Goal: Task Accomplishment & Management: Use online tool/utility

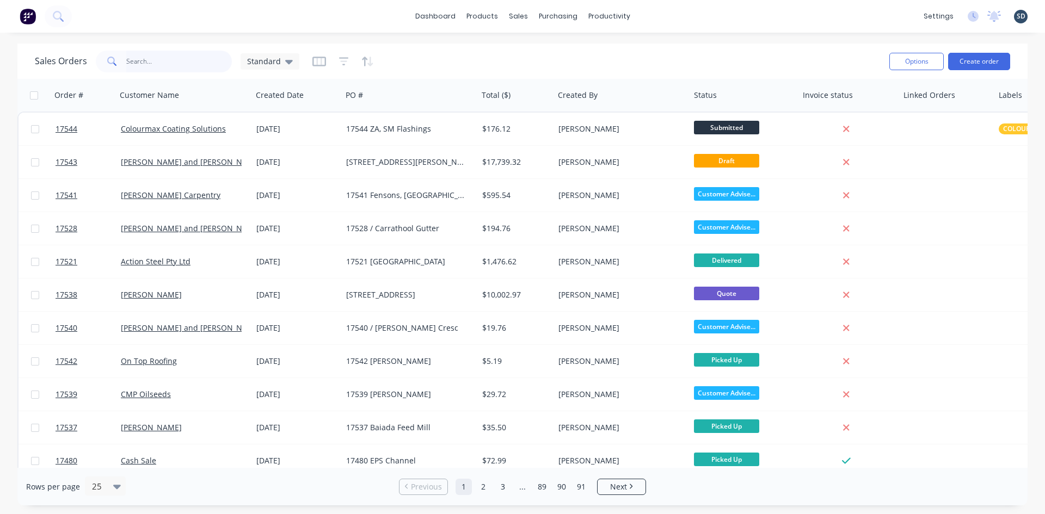
click at [174, 64] on input "text" at bounding box center [179, 62] width 106 height 22
type input "scotts"
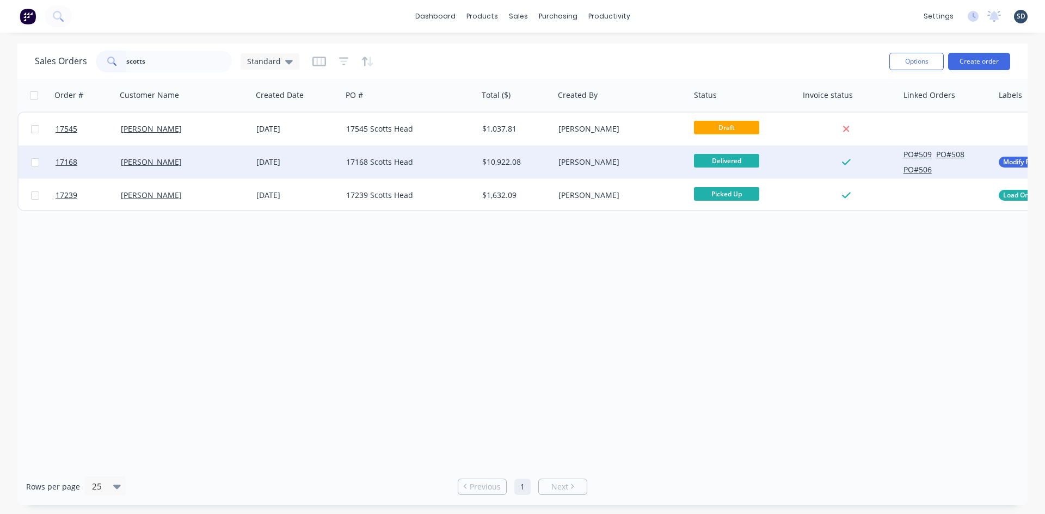
click at [213, 160] on div "[PERSON_NAME]" at bounding box center [181, 162] width 121 height 11
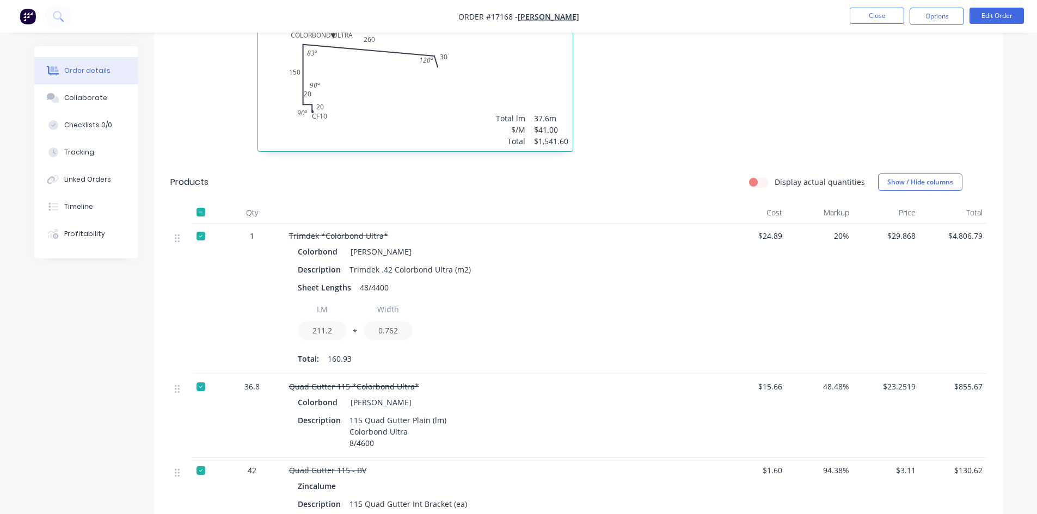
scroll to position [871, 0]
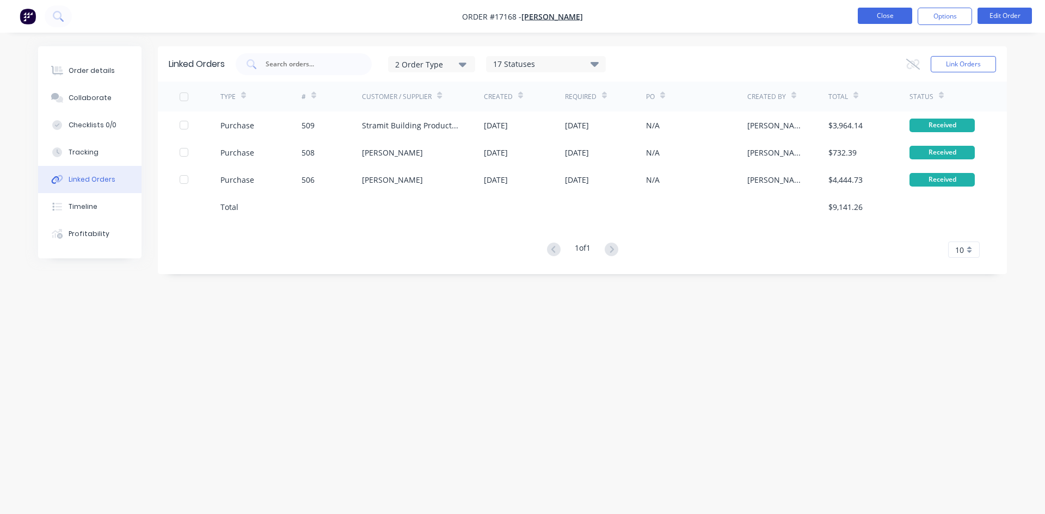
click at [892, 15] on button "Close" at bounding box center [885, 16] width 54 height 16
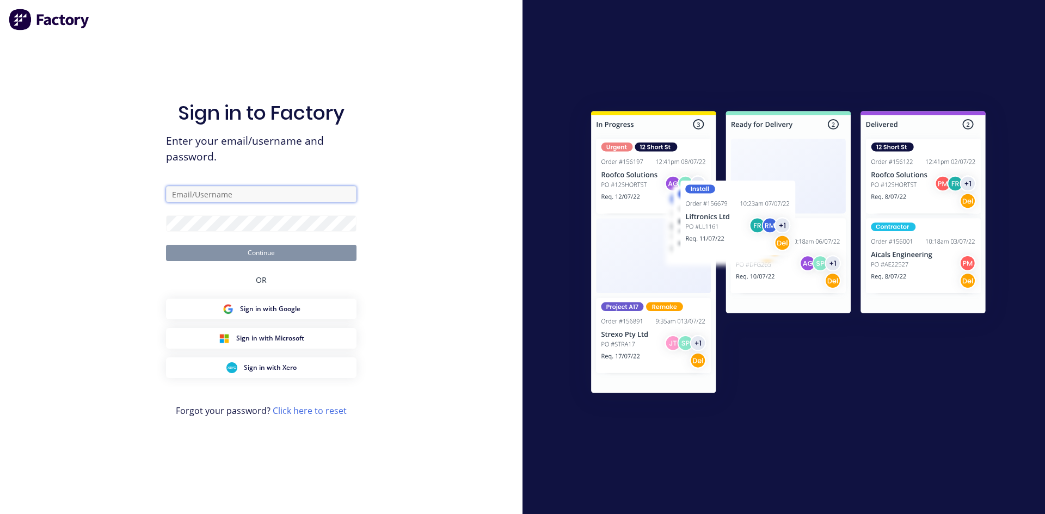
click at [229, 197] on input "text" at bounding box center [261, 194] width 191 height 16
type input "[PERSON_NAME][EMAIL_ADDRESS][DOMAIN_NAME]"
click at [195, 251] on button "Continue" at bounding box center [261, 253] width 191 height 16
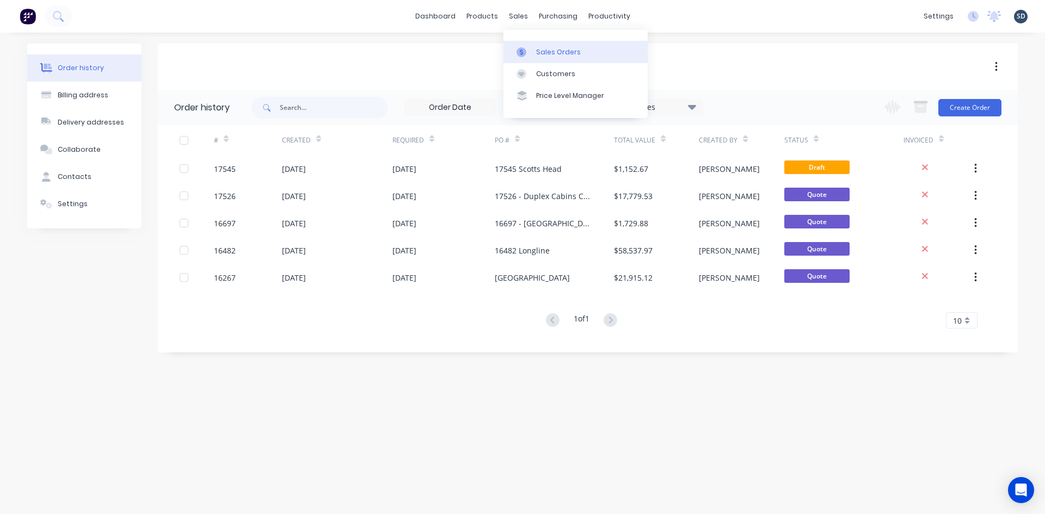
click at [550, 42] on link "Sales Orders" at bounding box center [576, 52] width 144 height 22
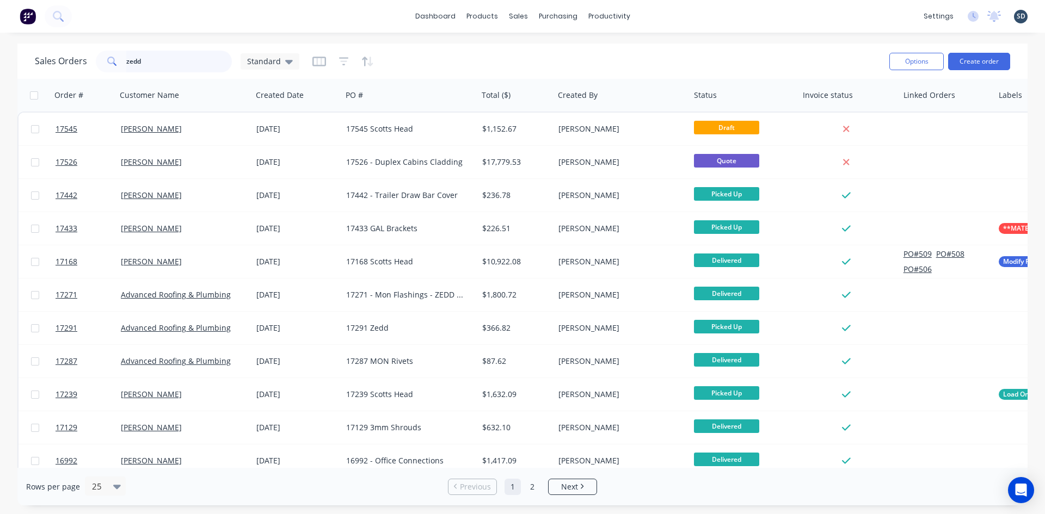
click at [169, 56] on input "zedd" at bounding box center [179, 62] width 106 height 22
click at [504, 61] on div "Sales Orders Standard" at bounding box center [458, 61] width 846 height 27
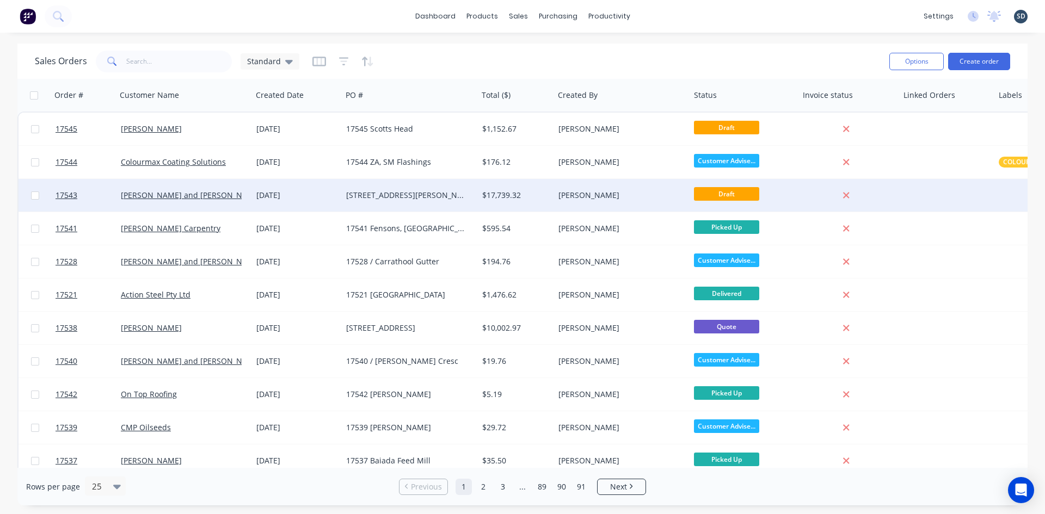
click at [246, 200] on div "[PERSON_NAME] and [PERSON_NAME]" at bounding box center [184, 195] width 127 height 11
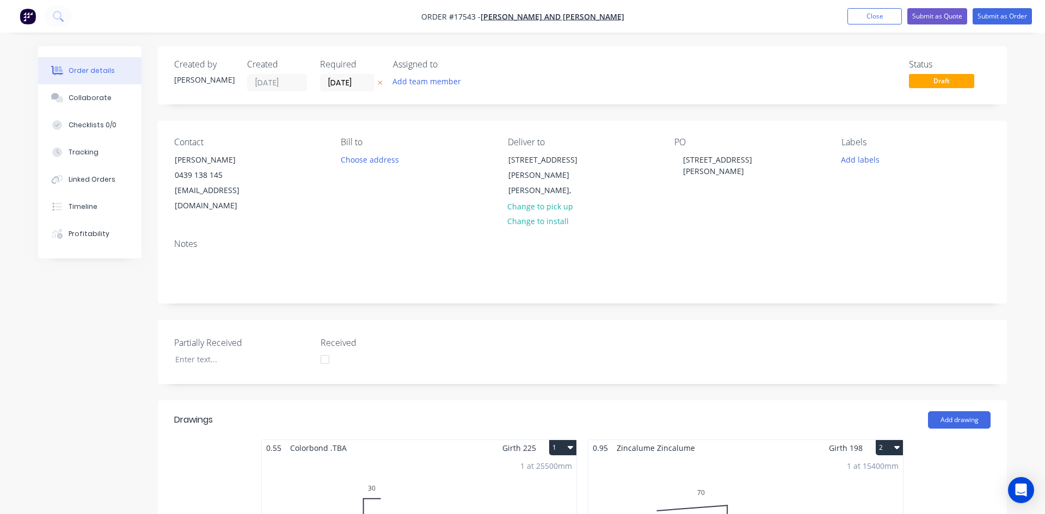
type input "$76.87"
type input "50.01"
type input "$115.31"
type input "$9,593.79"
type input "$220.00"
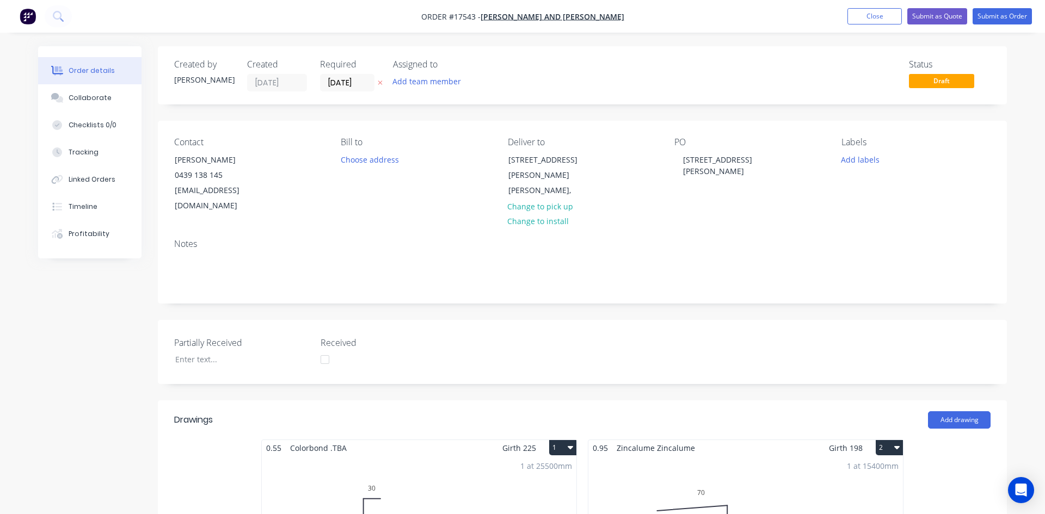
type input "$220.00"
type input "$135.00"
type input "$1,350.00"
type input "$124.50"
type input "$249.00"
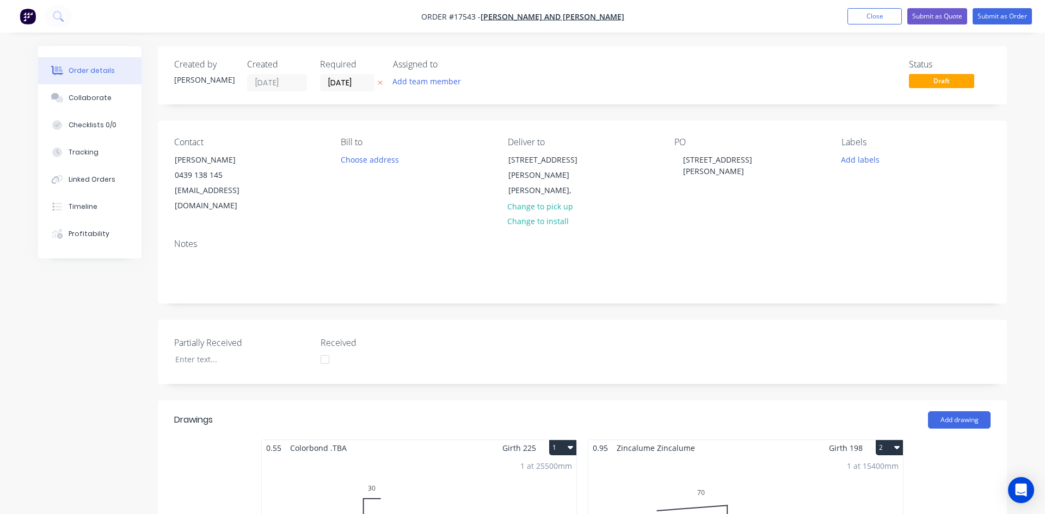
type input "$21.19"
type input "19.02"
type input "$25.22"
type input "$1,222.24"
type input "$114.90"
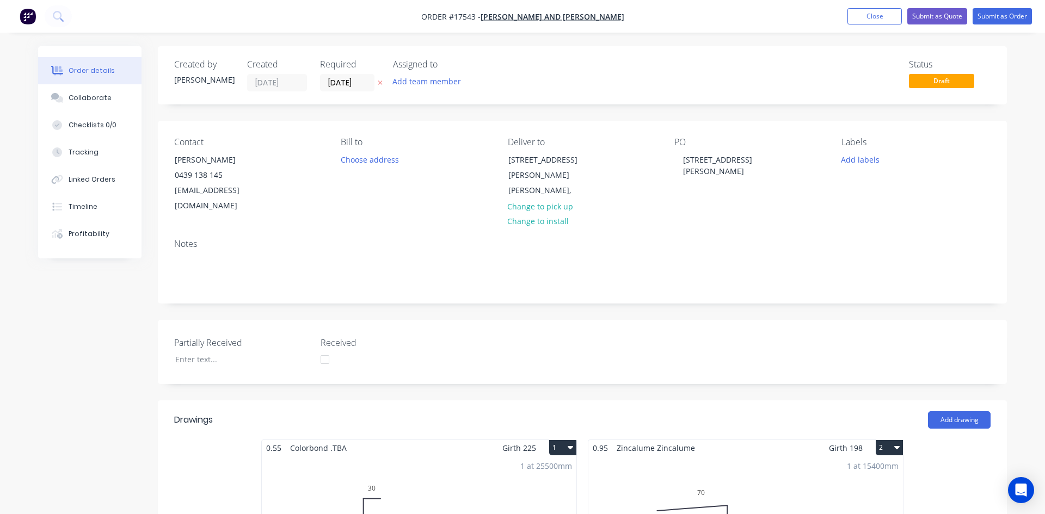
type input "65.43"
type input "$190.08"
type input "$11.38"
type input "34.97"
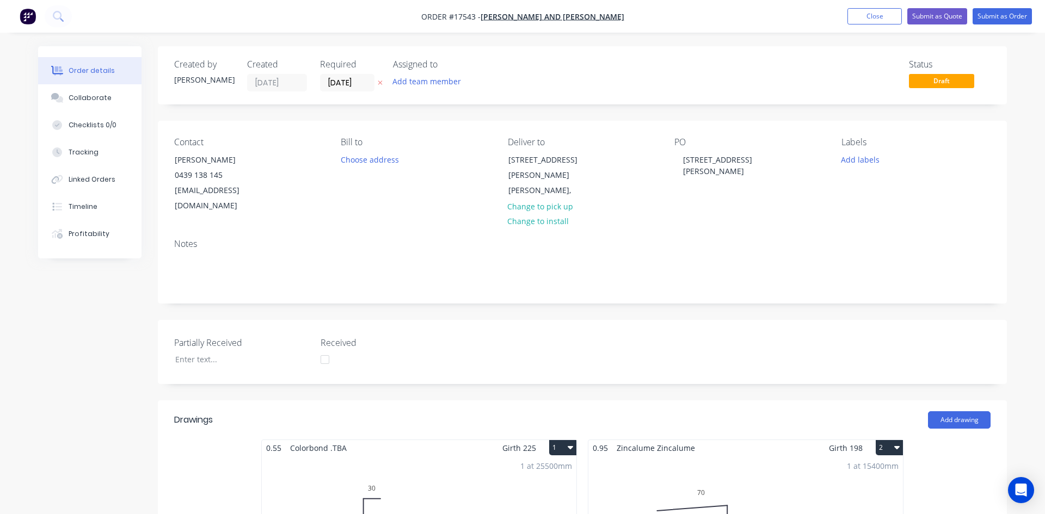
type input "$15.36"
type input "$238.08"
type input "$2.38"
type input "50"
type input "$3.57"
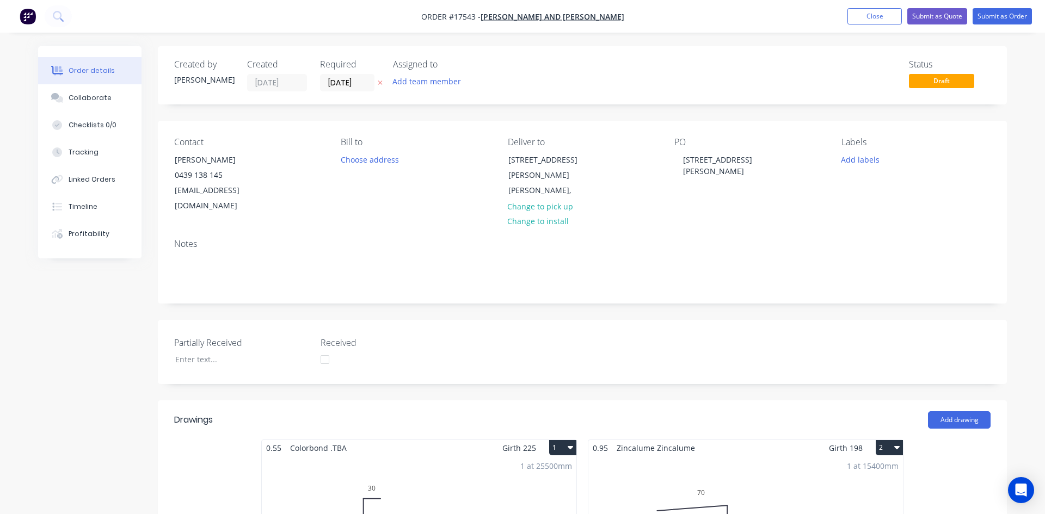
type input "$60.69"
type input "$2.46"
type input "100"
type input "$4.92"
type input "$9.84"
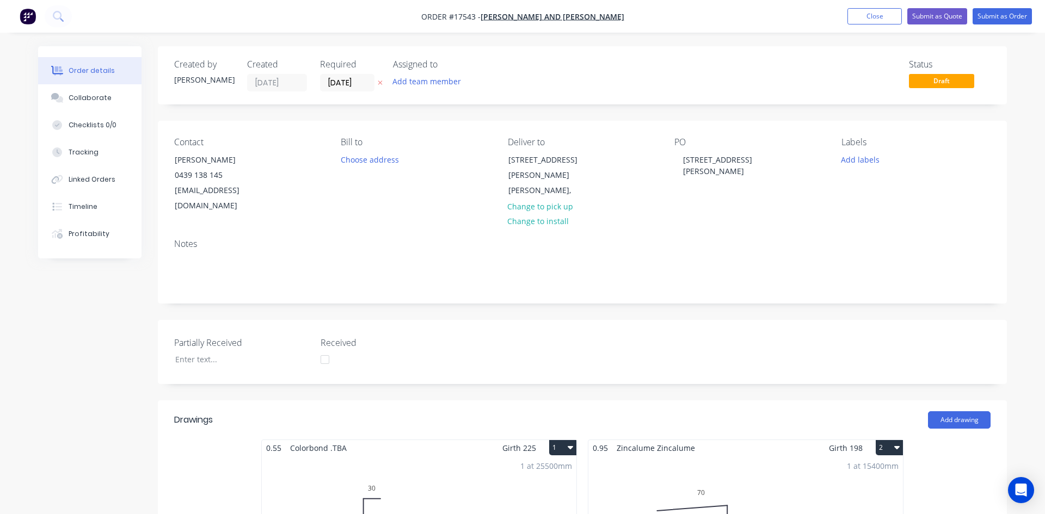
type input "$1.7283"
type input "306.18"
type input "$7.02"
type input "$21.06"
type input "$22.02"
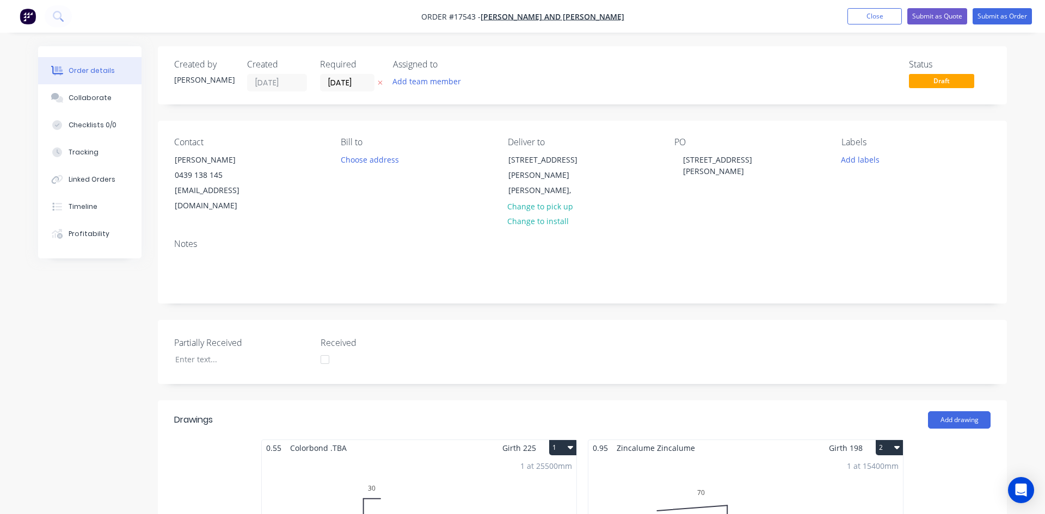
type input "39.96"
type input "$30.82"
type input "$184.92"
type input "$1.46"
type input "258.9"
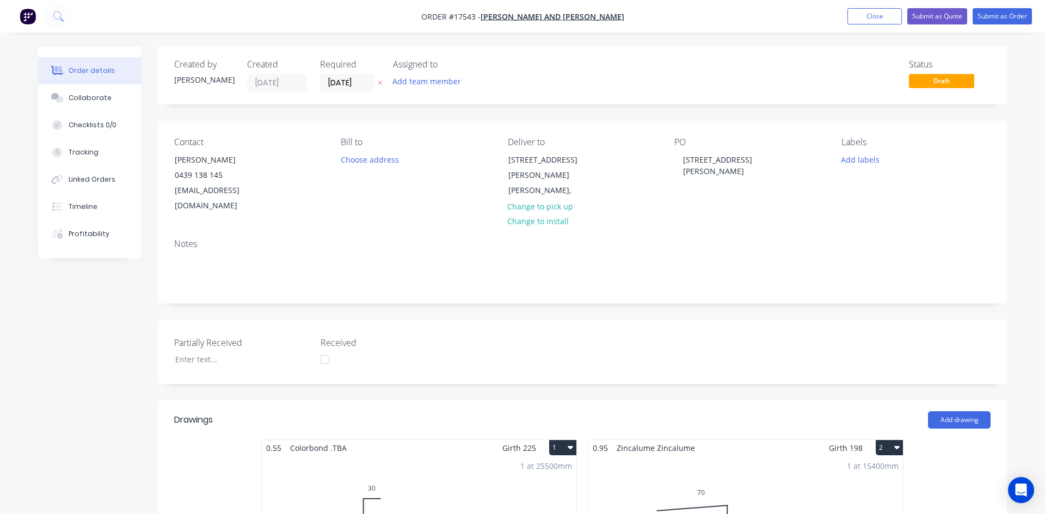
type input "$5.24"
type input "$31.44"
type input "$112.28"
type input "40"
type input "$157.192"
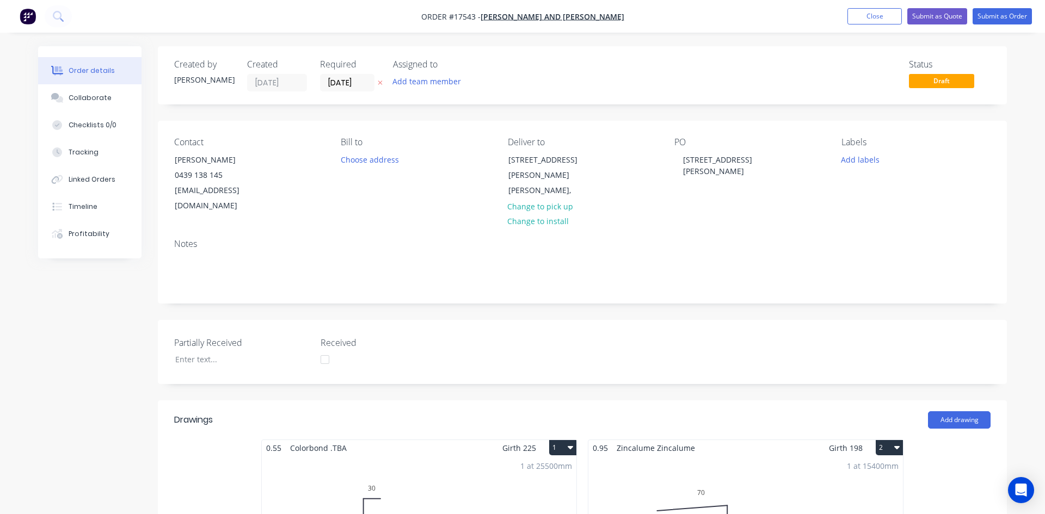
type input "$314.38"
type input "$52.00"
type input "$832.00"
type input "$63.67"
type input "$95.51"
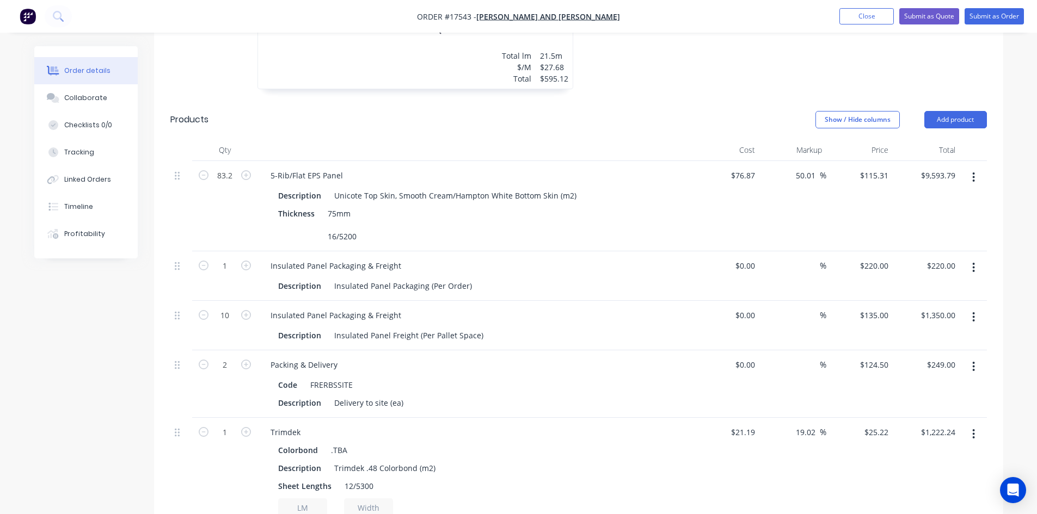
scroll to position [925, 0]
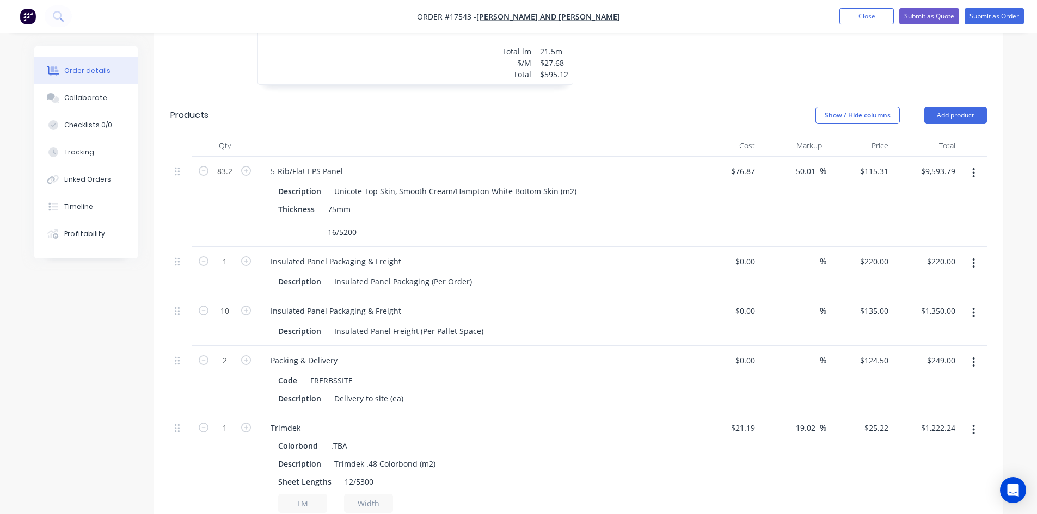
click at [974, 167] on icon "button" at bounding box center [973, 173] width 3 height 12
click at [943, 256] on button "Delete" at bounding box center [934, 267] width 103 height 22
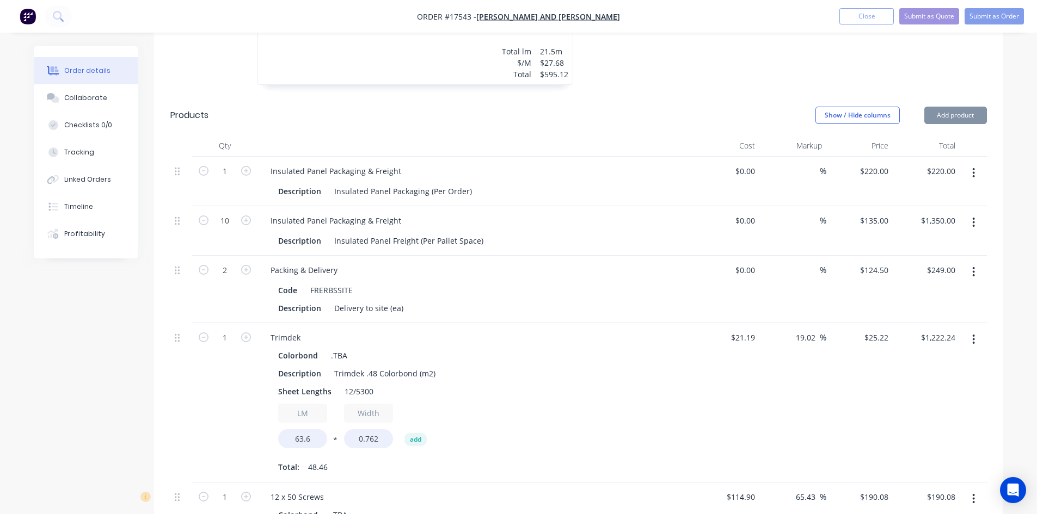
click at [955, 107] on button "Add product" at bounding box center [955, 115] width 63 height 17
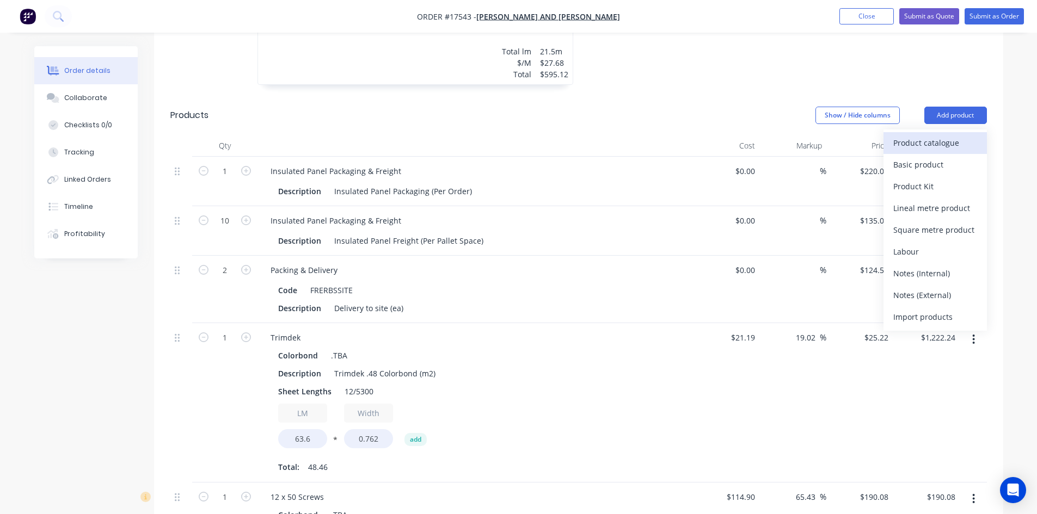
click at [943, 135] on div "Product catalogue" at bounding box center [935, 143] width 84 height 16
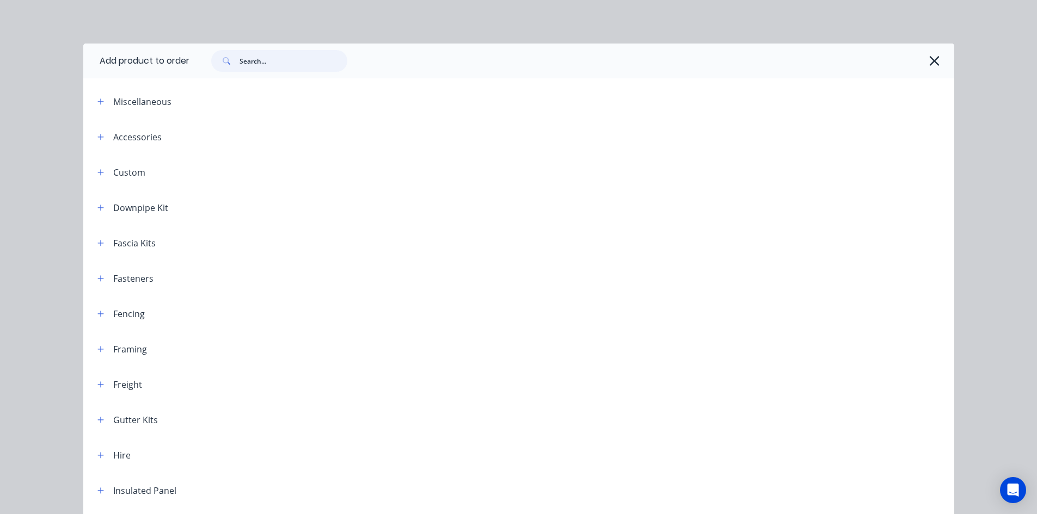
click at [279, 60] on input "text" at bounding box center [294, 61] width 108 height 22
type input "eps"
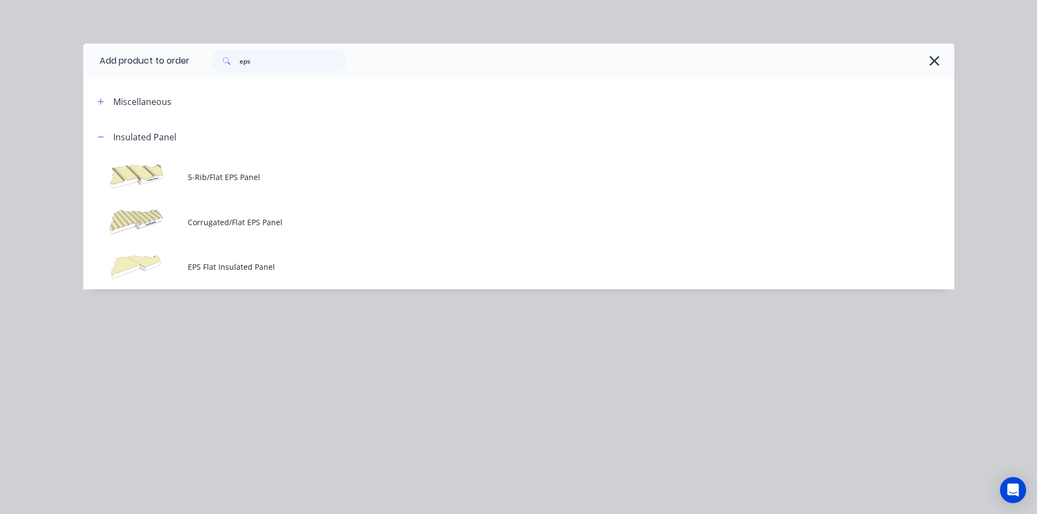
click at [277, 263] on span "EPS Flat Insulated Panel" at bounding box center [494, 266] width 613 height 11
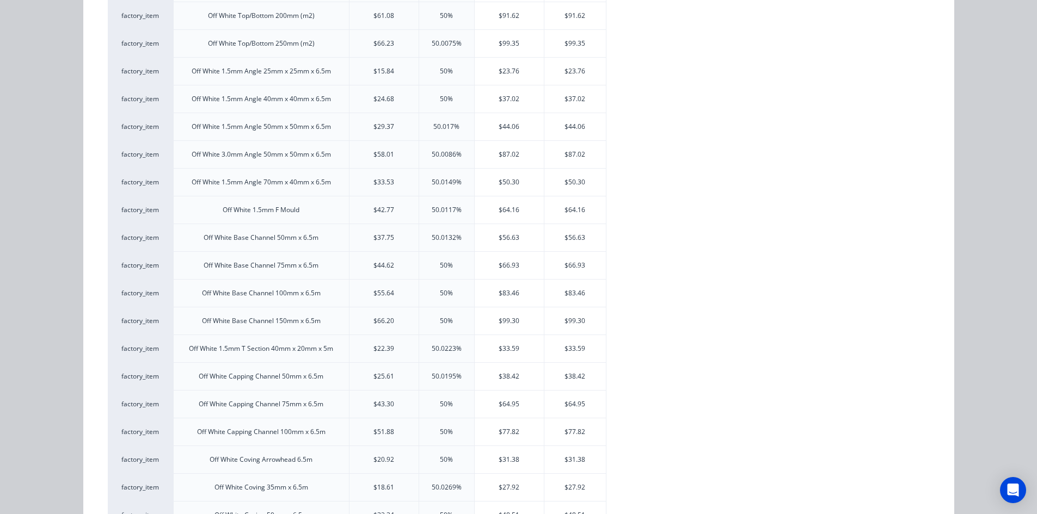
scroll to position [0, 0]
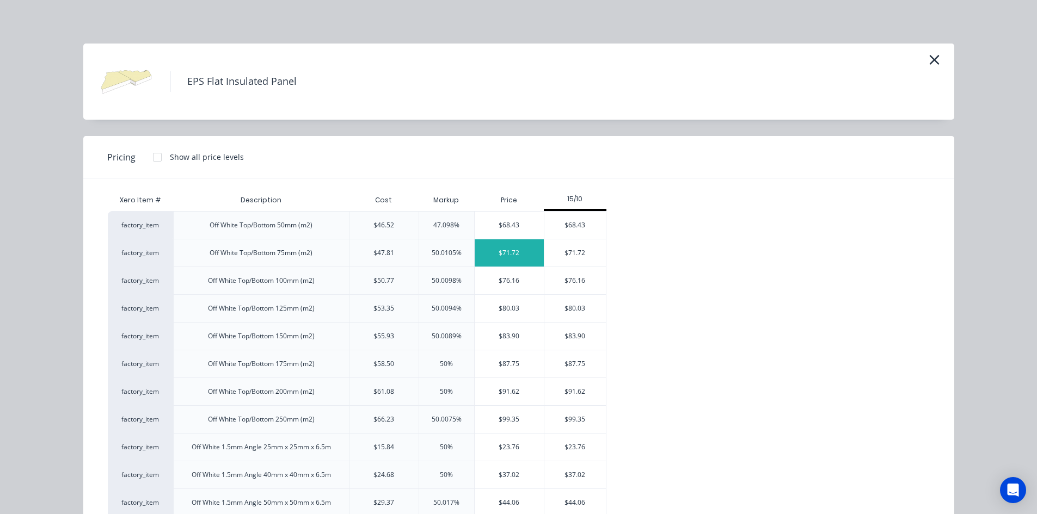
click at [506, 251] on div "$71.72" at bounding box center [509, 253] width 69 height 27
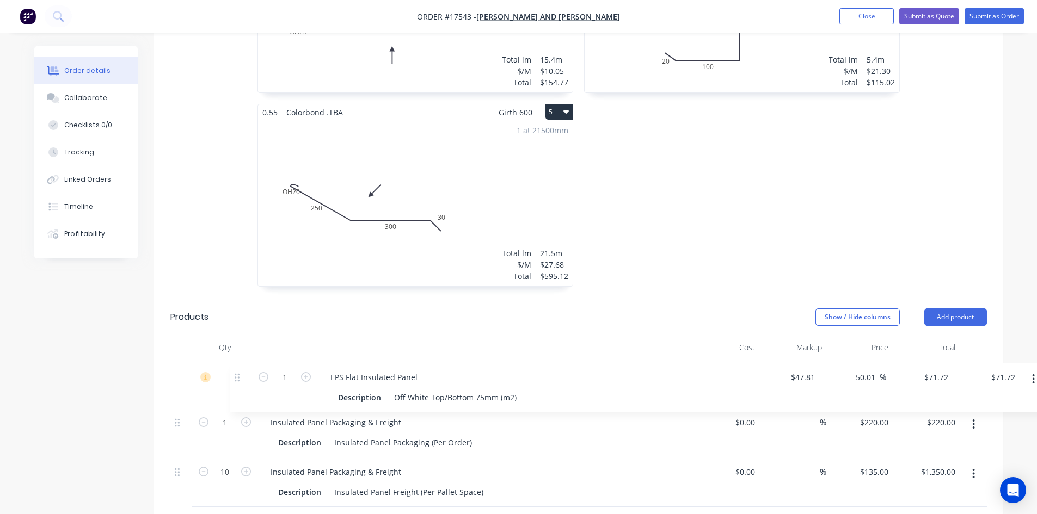
scroll to position [724, 0]
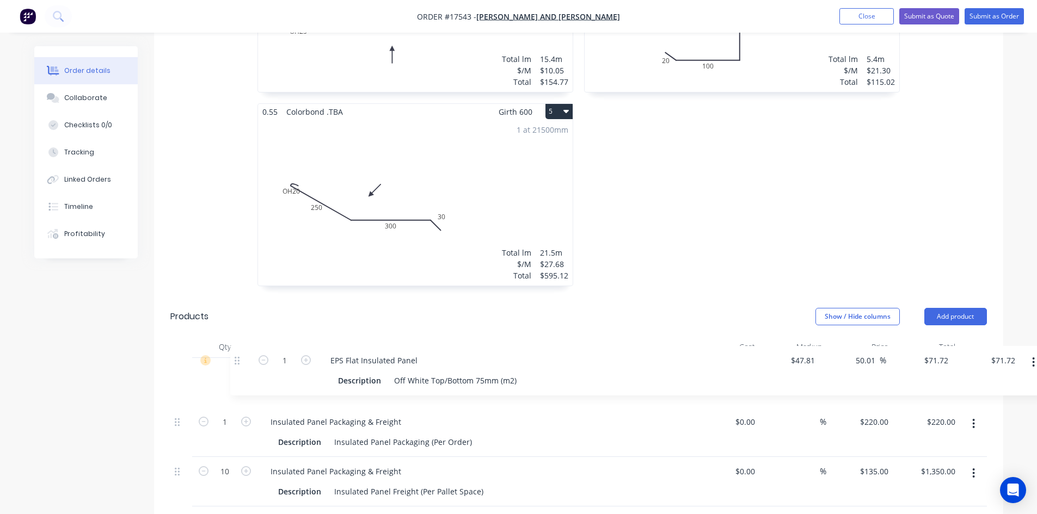
drag, startPoint x: 182, startPoint y: 387, endPoint x: 242, endPoint y: 358, distance: 66.2
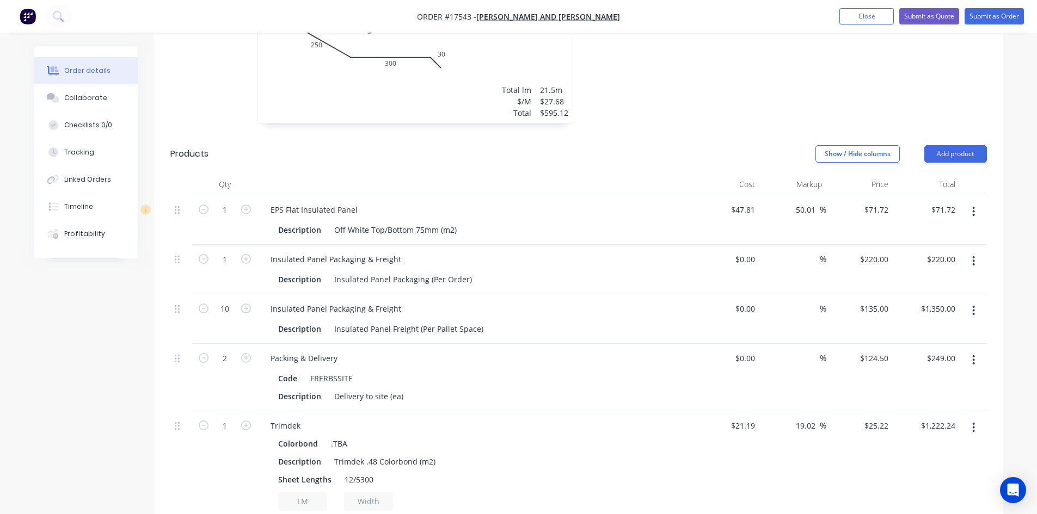
scroll to position [887, 0]
click at [743, 201] on input "47.81" at bounding box center [744, 209] width 29 height 16
click at [706, 145] on div "Show / Hide columns Add product" at bounding box center [664, 153] width 643 height 17
type input "$60.28"
type input "$90.4263"
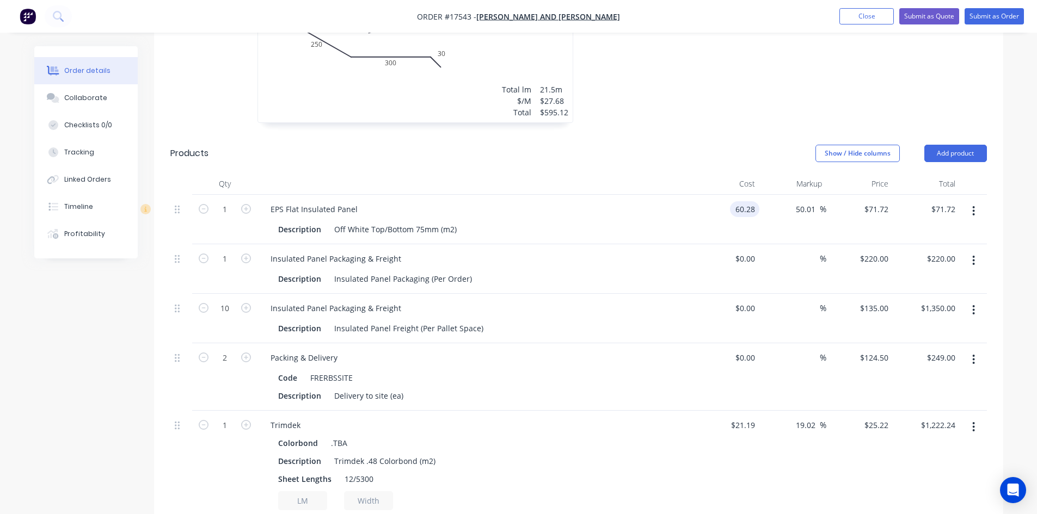
type input "$90.43"
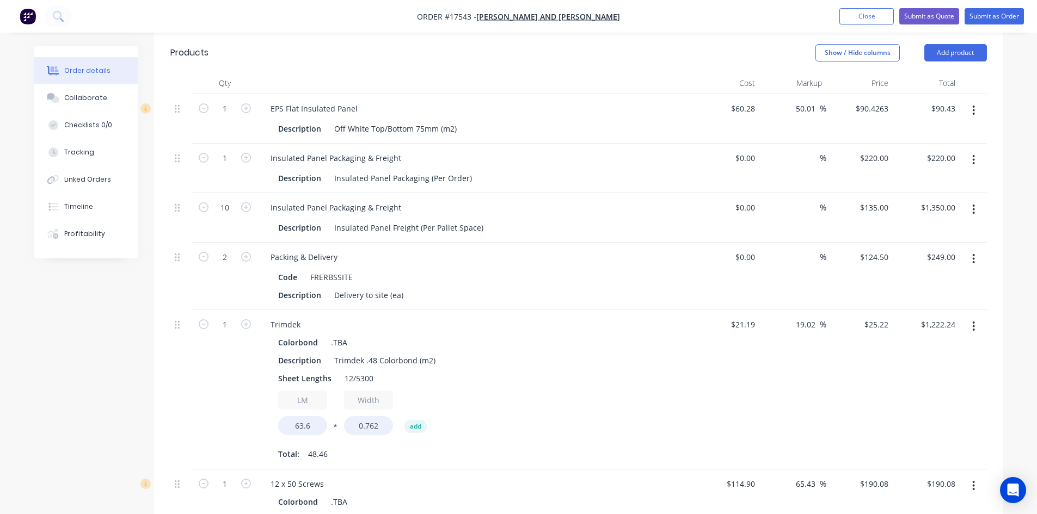
scroll to position [996, 0]
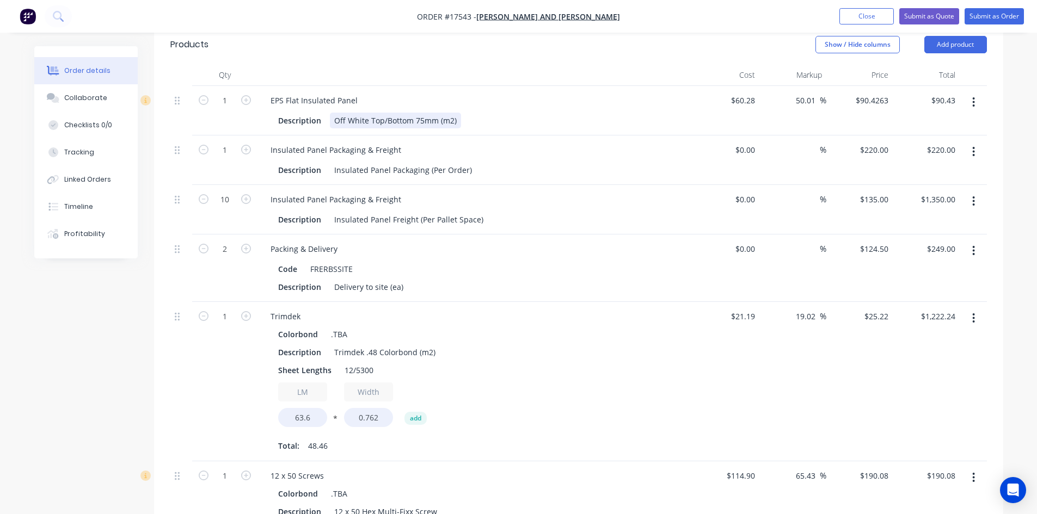
click at [455, 113] on div "Off White Top/Bottom 75mm (m2)" at bounding box center [395, 121] width 131 height 16
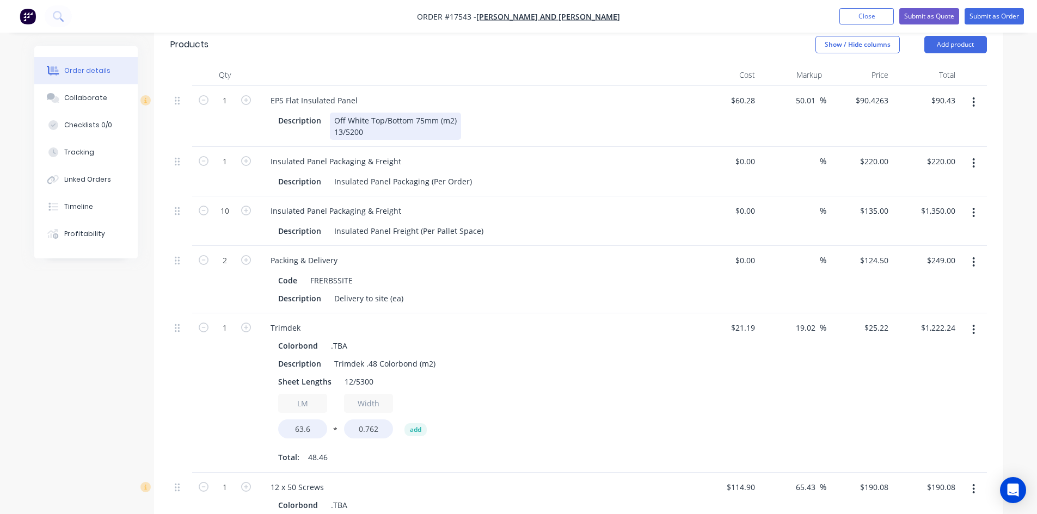
click at [553, 113] on div "Description Off White Top/Bottom 75mm (m2) 13/5200" at bounding box center [473, 126] width 398 height 27
click at [231, 93] on input "1" at bounding box center [225, 101] width 28 height 16
type input "81.12"
type input "$7,335.38"
click at [477, 64] on div at bounding box center [474, 75] width 435 height 22
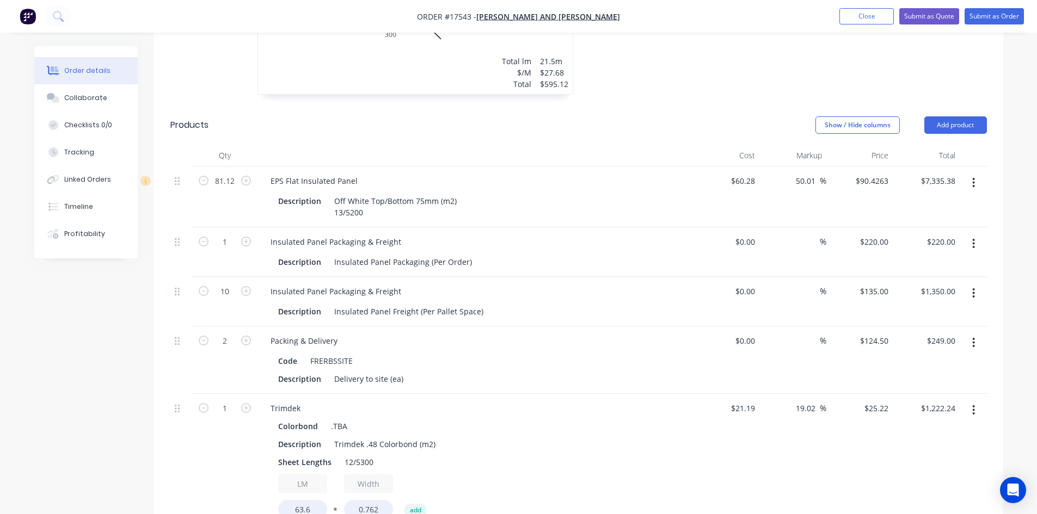
scroll to position [928, 0]
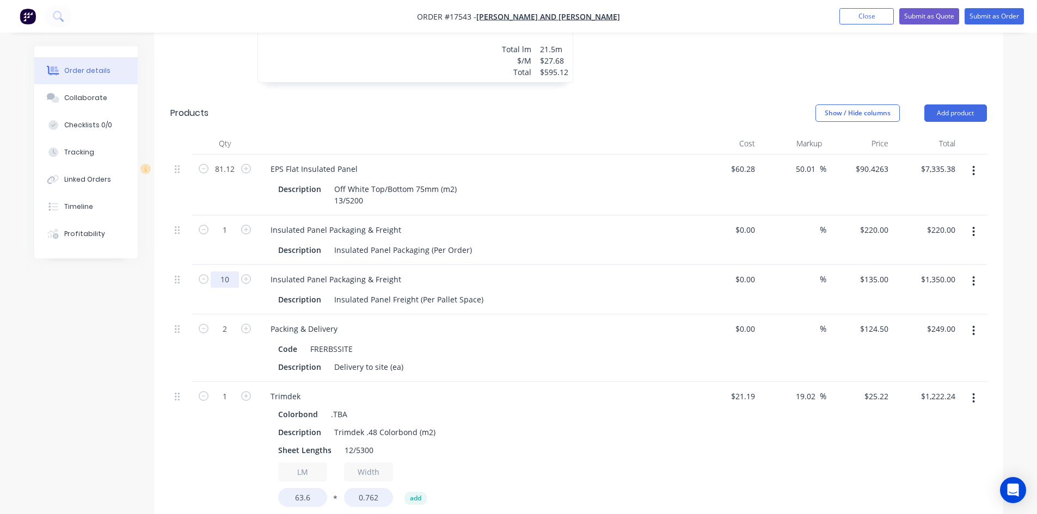
click at [228, 272] on input "10" at bounding box center [225, 280] width 28 height 16
type input "5"
type input "$675.00"
click at [127, 300] on div "Created by [PERSON_NAME] Created [DATE] Required [DATE] Assigned to Add team me…" at bounding box center [518, 341] width 969 height 2445
click at [71, 305] on div "Created by [PERSON_NAME] Created [DATE] Required [DATE] Assigned to Add team me…" at bounding box center [518, 341] width 969 height 2445
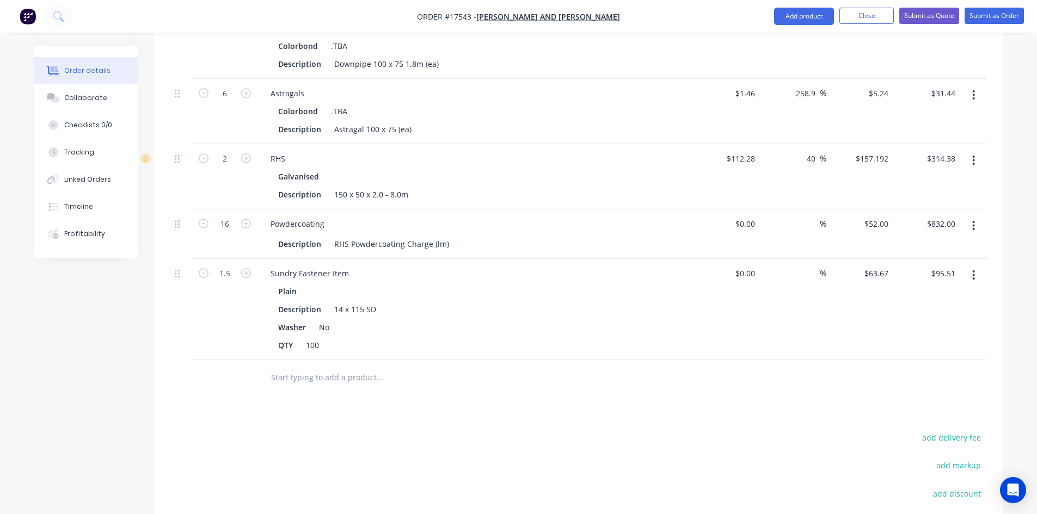
scroll to position [1799, 0]
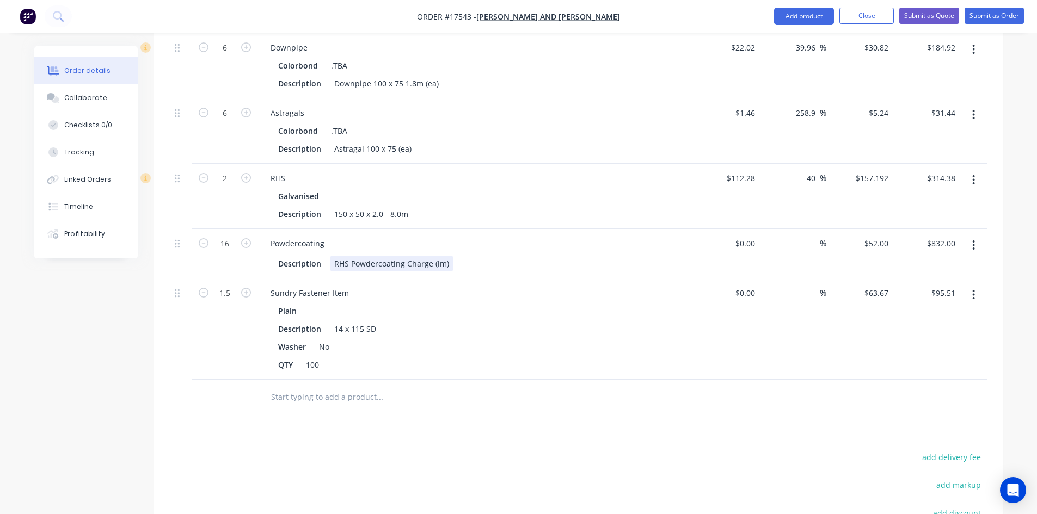
click at [446, 256] on div "RHS Powdercoating Charge (lm)" at bounding box center [392, 264] width 124 height 16
click at [231, 236] on input "16" at bounding box center [225, 244] width 28 height 16
type input "1"
type input "$52.00"
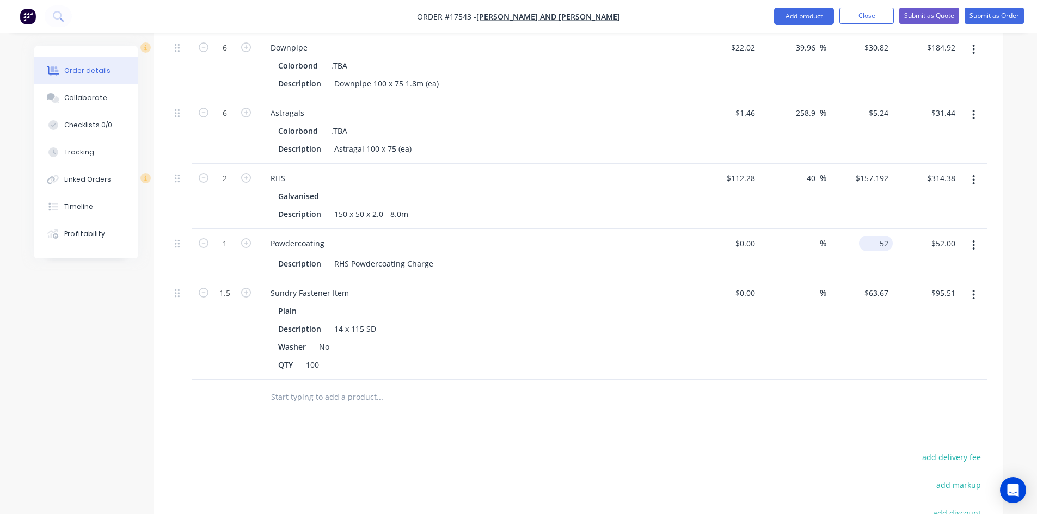
click at [881, 236] on input "52" at bounding box center [877, 244] width 29 height 16
type input "$0.00"
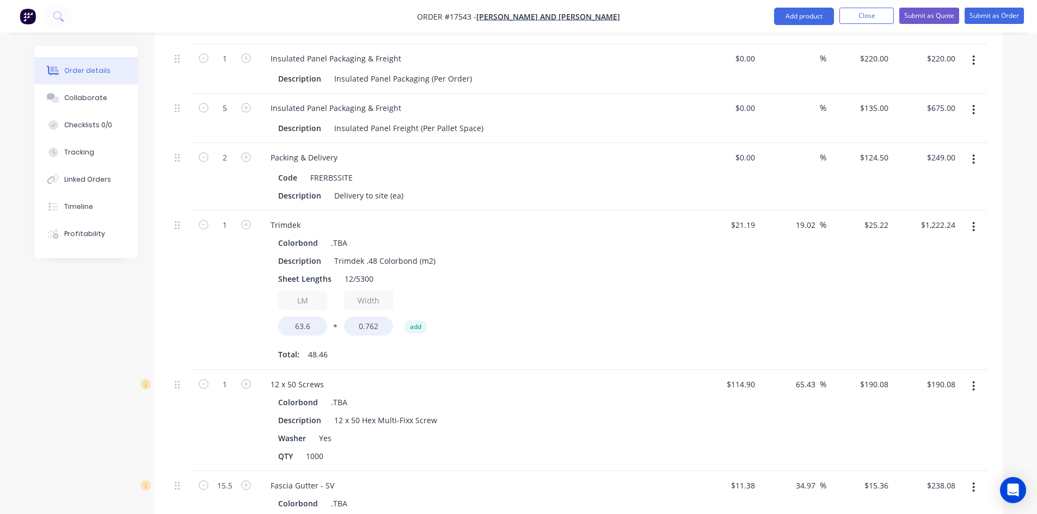
scroll to position [1091, 0]
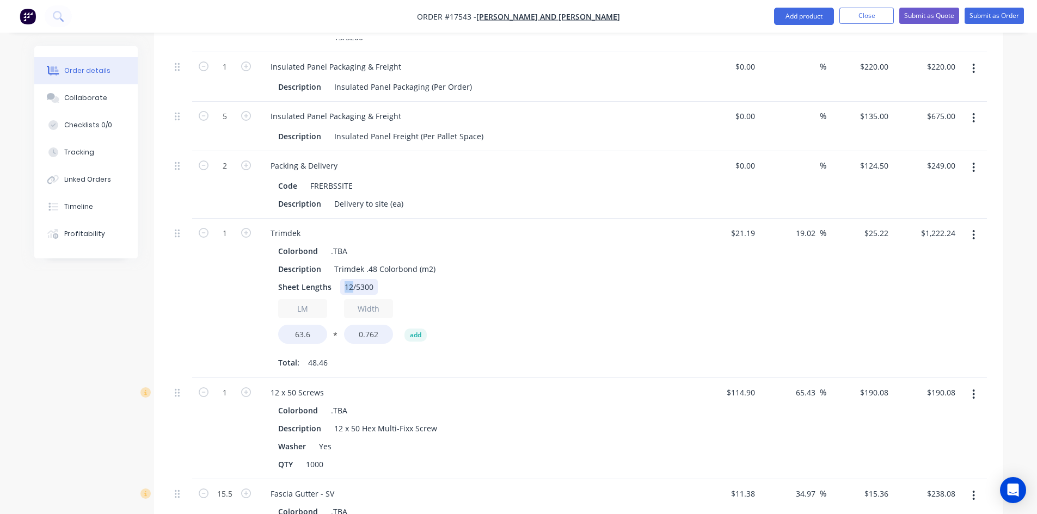
drag, startPoint x: 351, startPoint y: 270, endPoint x: 342, endPoint y: 271, distance: 8.7
click at [342, 279] on div "12/5300" at bounding box center [359, 287] width 38 height 16
click at [635, 261] on div "Description Trimdek .48 Colorbond (m2)" at bounding box center [473, 269] width 398 height 16
click at [308, 325] on input "63.6" at bounding box center [302, 334] width 49 height 19
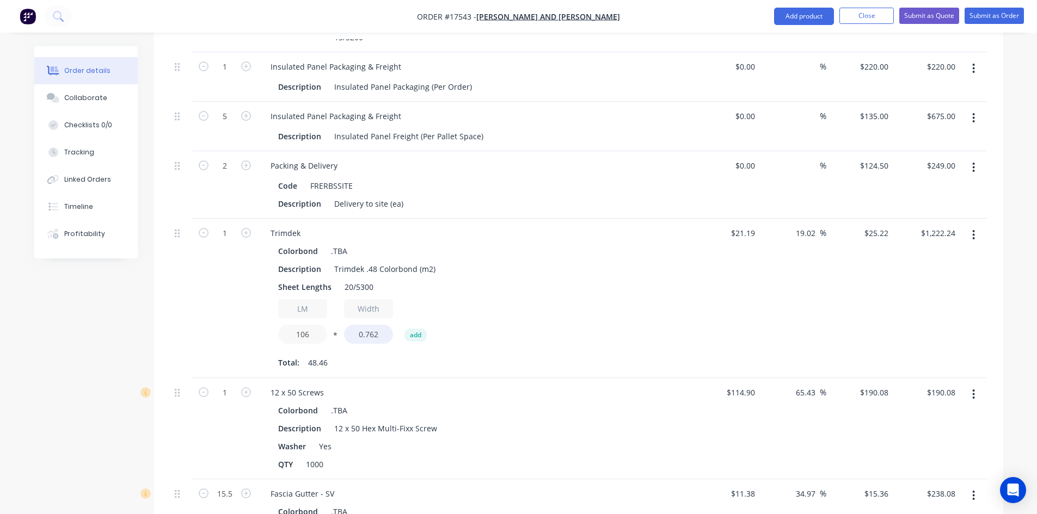
type input "106"
type input "$2,037.07"
click at [586, 261] on div "Description Trimdek .48 Colorbond (m2)" at bounding box center [473, 269] width 398 height 16
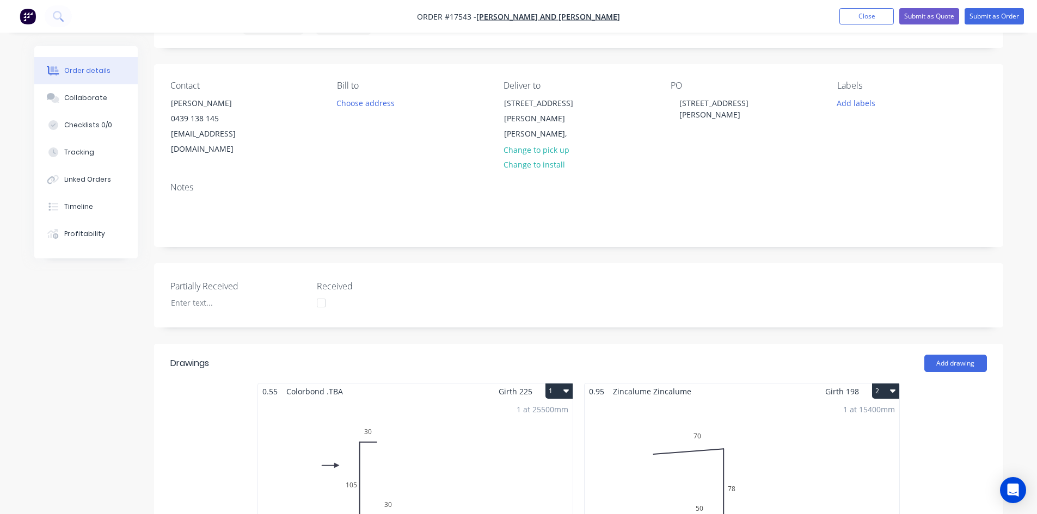
scroll to position [0, 0]
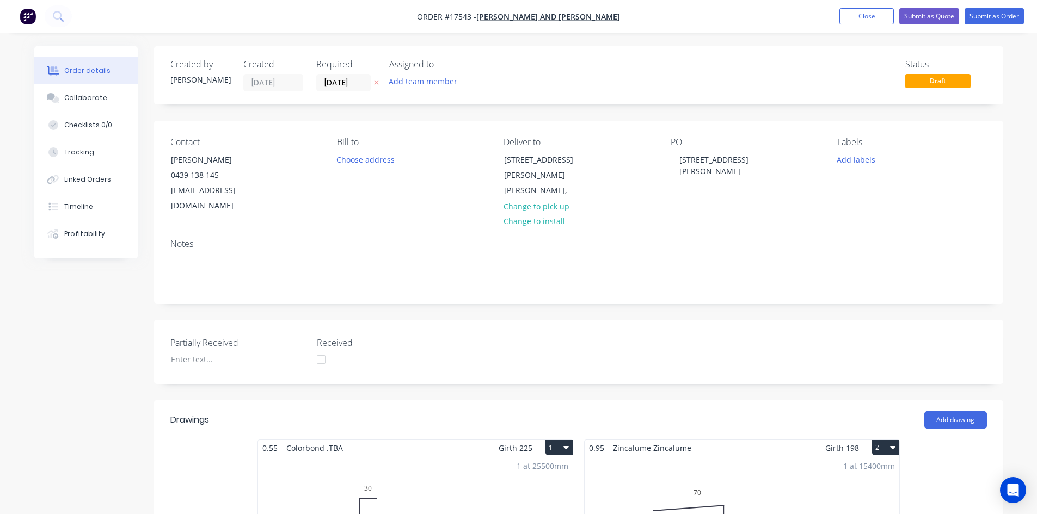
click at [635, 14] on nav "Order #17543 - [PERSON_NAME] and [PERSON_NAME] Add product Close Submit as Quot…" at bounding box center [518, 16] width 1037 height 33
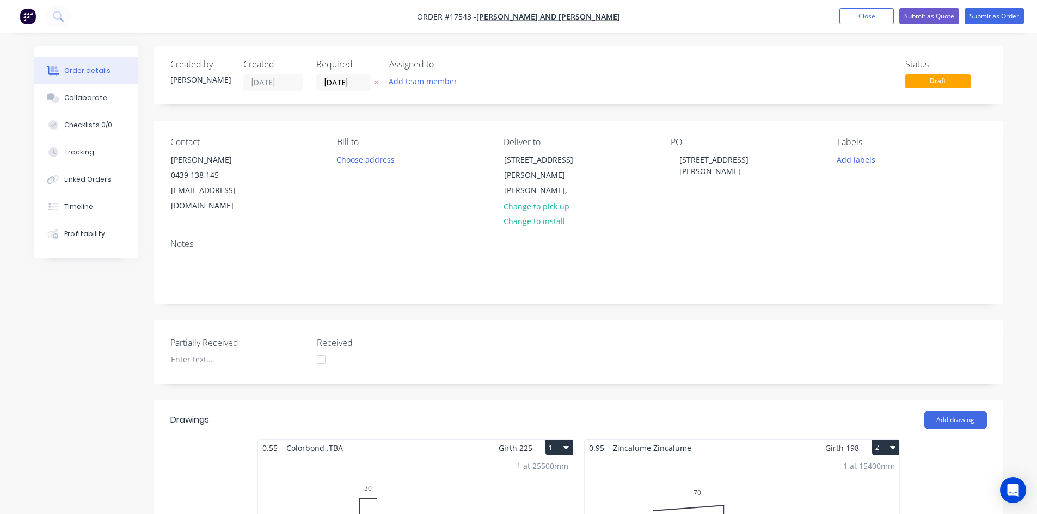
click at [614, 14] on nav "Order #17543 - [PERSON_NAME] and [PERSON_NAME] Add product Close Submit as Quot…" at bounding box center [518, 16] width 1037 height 33
click at [611, 14] on nav "Order #17543 - [PERSON_NAME] and [PERSON_NAME] Add product Close Submit as Quot…" at bounding box center [518, 16] width 1037 height 33
click at [612, 9] on nav "Order #17543 - [PERSON_NAME] and [PERSON_NAME] Add product Close Submit as Quot…" at bounding box center [518, 16] width 1037 height 33
click at [626, 17] on nav "Order #17543 - [PERSON_NAME] and [PERSON_NAME] Add product Close Submit as Quot…" at bounding box center [518, 16] width 1037 height 33
click at [655, 19] on nav "Order #17543 - [PERSON_NAME] and [PERSON_NAME] Add product Close Submit as Quot…" at bounding box center [518, 16] width 1037 height 33
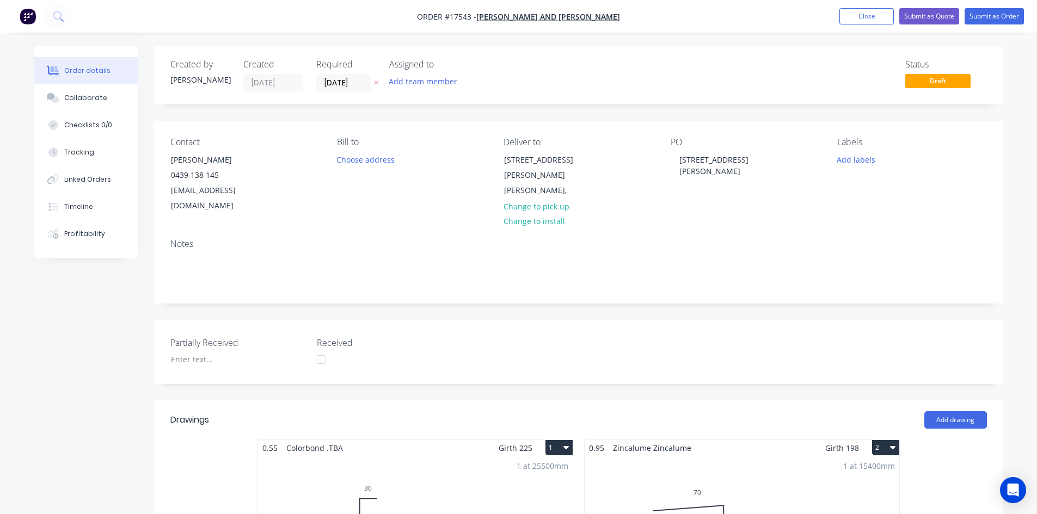
drag, startPoint x: 623, startPoint y: 14, endPoint x: 611, endPoint y: 13, distance: 12.0
click at [612, 10] on nav "Order #17543 - [PERSON_NAME] and [PERSON_NAME] Add product Close Submit as Quot…" at bounding box center [518, 16] width 1037 height 33
click at [610, 10] on nav "Order #17543 - [PERSON_NAME] and [PERSON_NAME] Add product Close Submit as Quot…" at bounding box center [518, 16] width 1037 height 33
click at [510, 76] on div "Status Draft" at bounding box center [742, 75] width 489 height 32
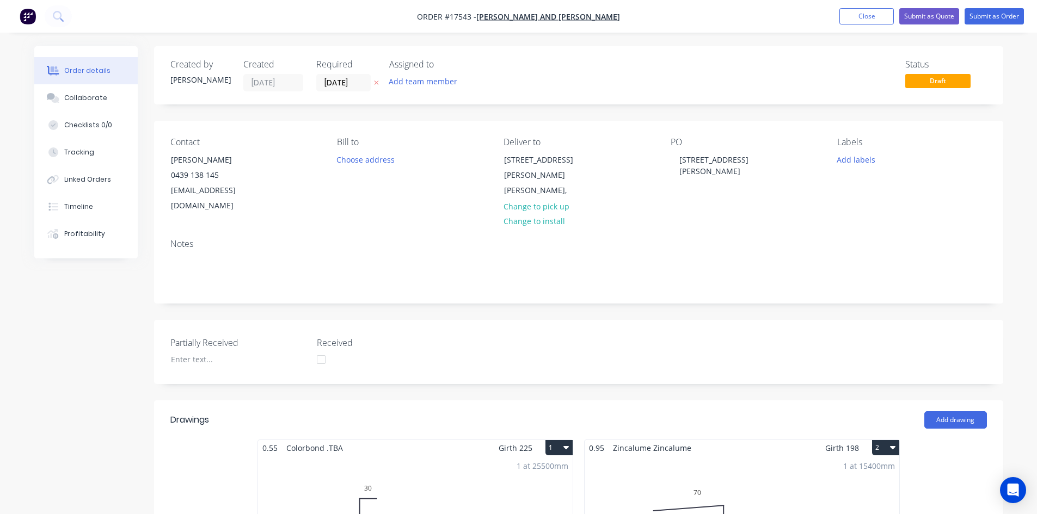
click at [632, 13] on nav "Order #17543 - [PERSON_NAME] and [PERSON_NAME] Add product Close Submit as Quot…" at bounding box center [518, 16] width 1037 height 33
click at [617, 15] on nav "Order #17543 - [PERSON_NAME] and [PERSON_NAME] Add product Close Submit as Quot…" at bounding box center [518, 16] width 1037 height 33
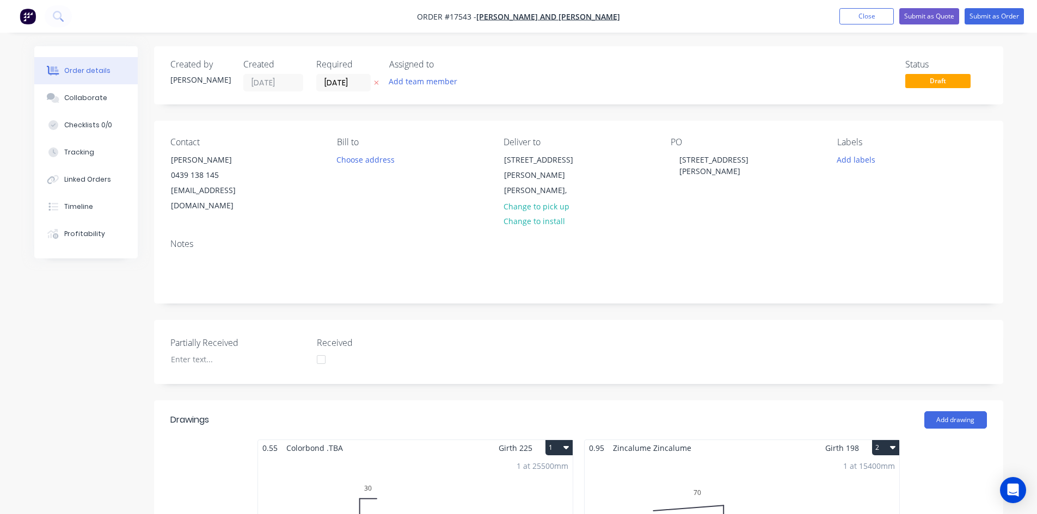
drag, startPoint x: 430, startPoint y: 21, endPoint x: 409, endPoint y: 21, distance: 20.7
click at [407, 21] on nav "Order #17543 - [PERSON_NAME] and [PERSON_NAME] Add product Close Submit as Quot…" at bounding box center [518, 16] width 1037 height 33
click at [635, 13] on nav "Order #17543 - [PERSON_NAME] and [PERSON_NAME] Add product Close Submit as Quot…" at bounding box center [518, 16] width 1037 height 33
click at [619, 15] on nav "Order #17543 - [PERSON_NAME] and [PERSON_NAME] Add product Close Submit as Quot…" at bounding box center [518, 16] width 1037 height 33
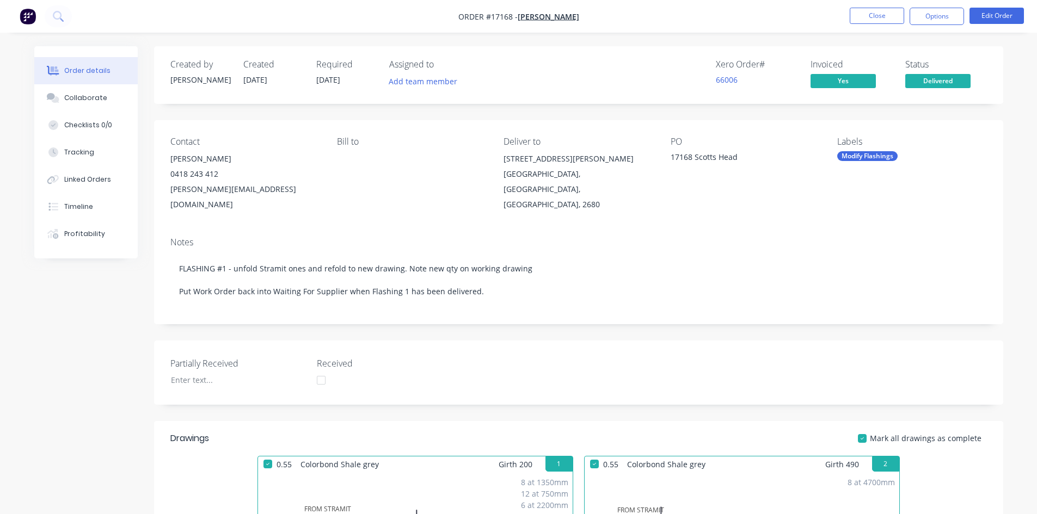
scroll to position [871, 0]
